Goal: Transaction & Acquisition: Purchase product/service

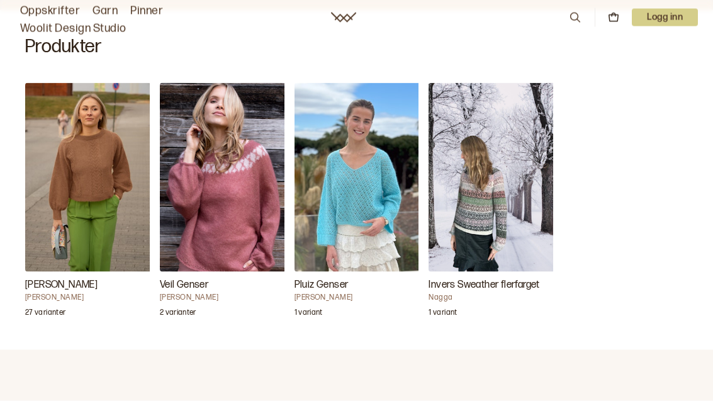
scroll to position [390, 0]
click at [116, 181] on img "Annine genser" at bounding box center [88, 176] width 126 height 189
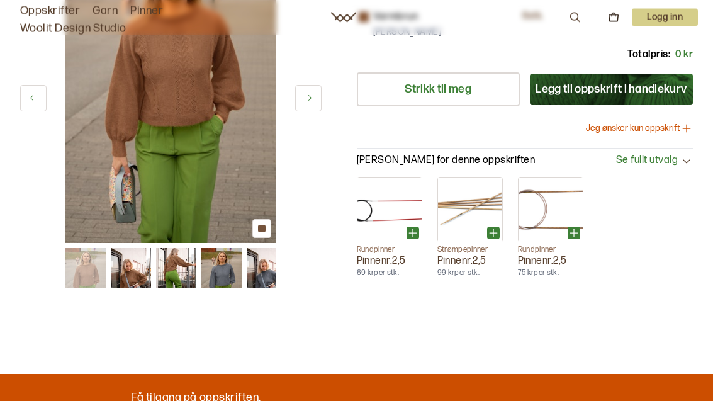
scroll to position [399, 0]
click at [661, 125] on button "Jeg ønsker kun oppskrift" at bounding box center [639, 128] width 107 height 13
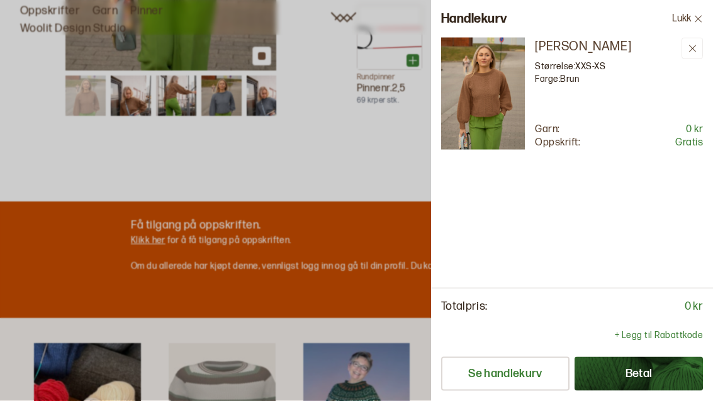
click at [695, 21] on icon at bounding box center [698, 18] width 9 height 9
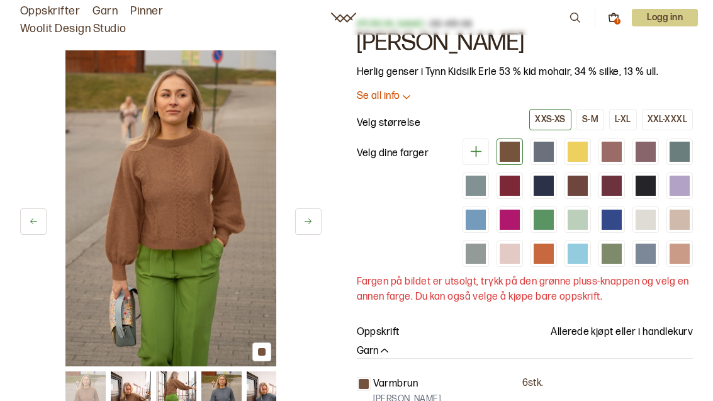
scroll to position [37, 0]
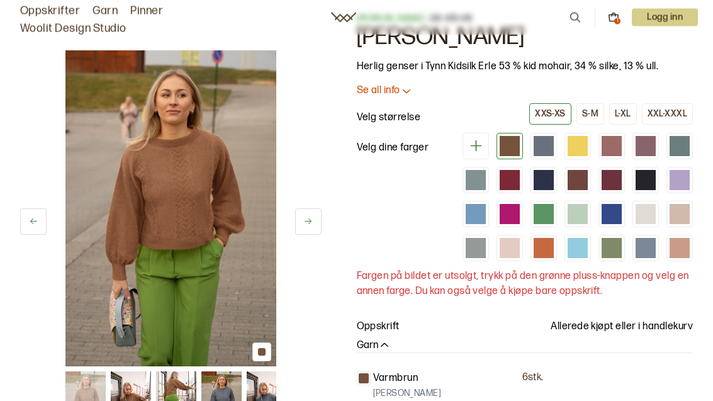
click at [403, 322] on div "Oppskrift Allerede kjøpt eller i handlekurv" at bounding box center [525, 327] width 337 height 15
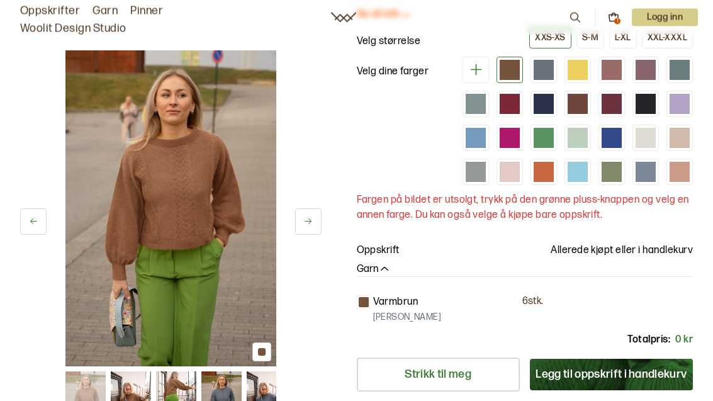
scroll to position [114, 0]
click at [621, 373] on button "Legg til oppskrift i handlekurv" at bounding box center [611, 374] width 163 height 31
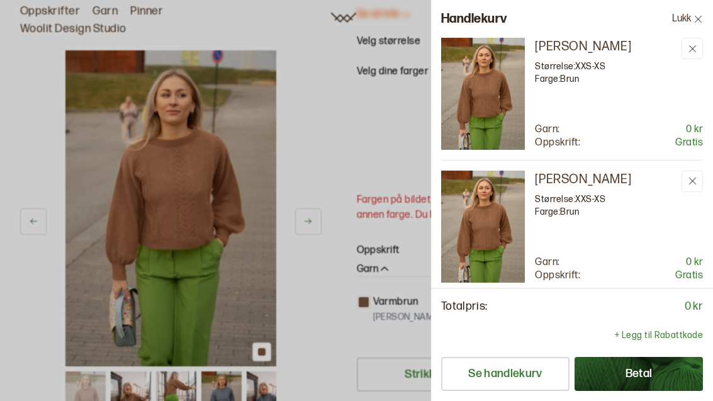
click at [694, 191] on button at bounding box center [692, 181] width 21 height 21
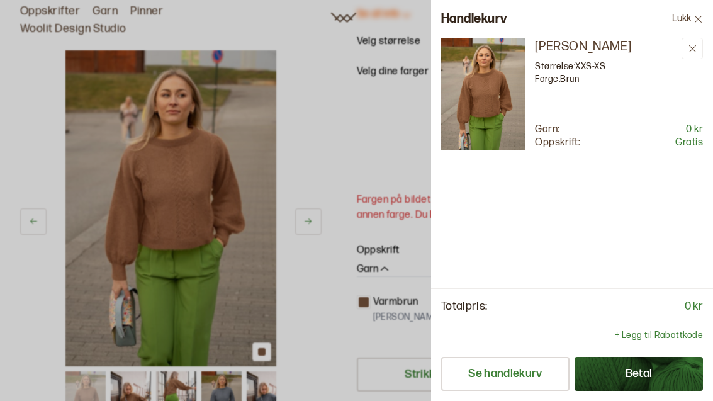
click at [574, 53] on p "[PERSON_NAME]" at bounding box center [606, 47] width 142 height 18
